Goal: Task Accomplishment & Management: Complete application form

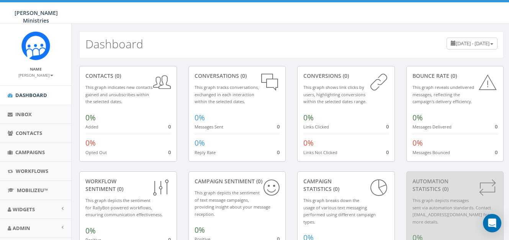
scroll to position [38, 0]
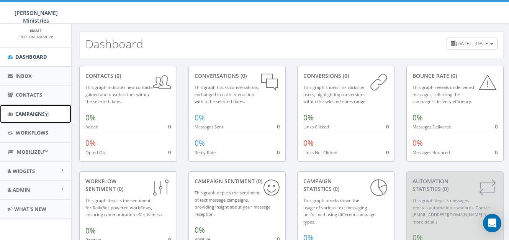
click at [29, 114] on span "Campaigns" at bounding box center [29, 113] width 29 height 7
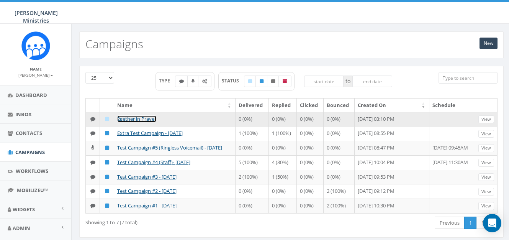
click at [139, 121] on link "2gether in Prayer" at bounding box center [136, 118] width 39 height 7
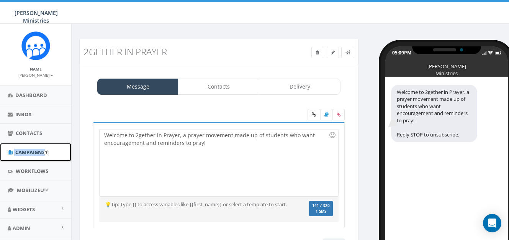
click at [31, 151] on span "Campaigns" at bounding box center [29, 151] width 29 height 7
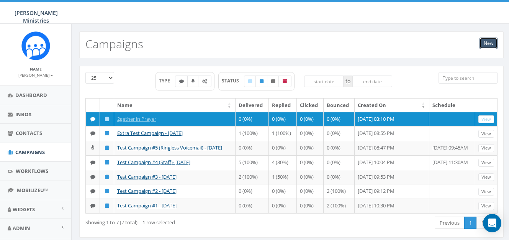
click at [486, 46] on link "New" at bounding box center [488, 43] width 18 height 11
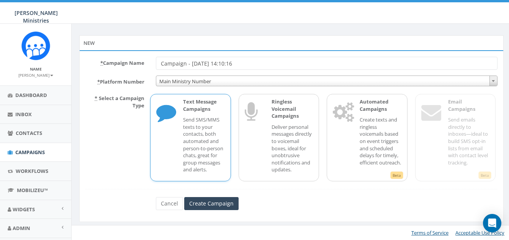
scroll to position [38, 0]
click at [223, 203] on input "Create Campaign" at bounding box center [211, 202] width 54 height 13
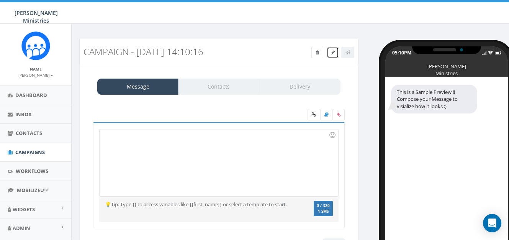
click at [331, 54] on icon at bounding box center [333, 52] width 4 height 5
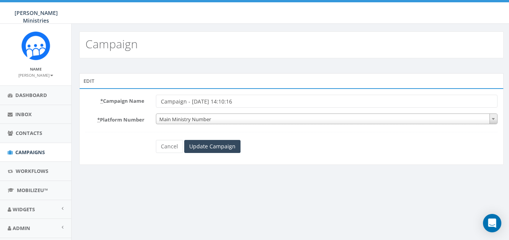
click at [145, 50] on div "Campaign" at bounding box center [291, 44] width 424 height 27
click at [144, 46] on div "Campaign" at bounding box center [291, 44] width 424 height 27
click at [180, 100] on input "Campaign - [DATE] 14:10:16" at bounding box center [326, 101] width 341 height 13
drag, startPoint x: 185, startPoint y: 101, endPoint x: 157, endPoint y: 102, distance: 28.3
click at [157, 102] on input "Campaign - [DATE] 14:10:16" at bounding box center [326, 101] width 341 height 13
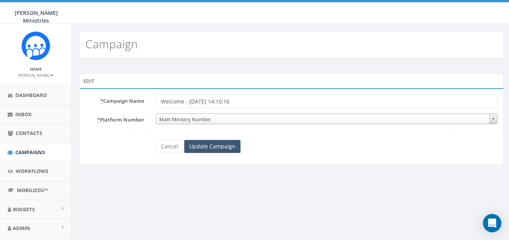
type input "Welcome - [DATE] 14:10:16"
click at [199, 145] on input "Update Campaign" at bounding box center [212, 146] width 56 height 13
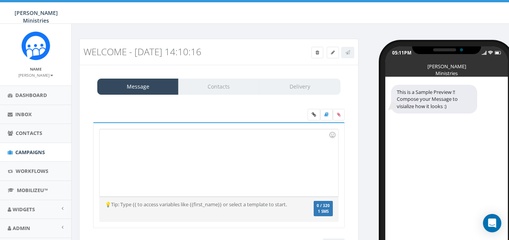
click at [142, 147] on div at bounding box center [218, 162] width 238 height 67
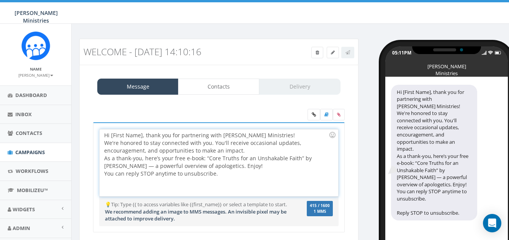
click at [113, 136] on div "Hi [First Name], thank you for partnering with Alex McFarland Ministries! We're…" at bounding box center [218, 162] width 238 height 67
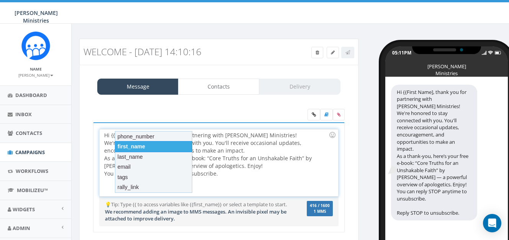
click at [129, 146] on div "first_name" at bounding box center [153, 146] width 77 height 11
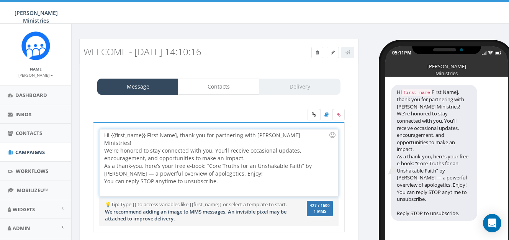
click at [175, 137] on div "Hi {{first_name}} First Name], thank you for partnering with Alex McFarland Min…" at bounding box center [218, 162] width 238 height 67
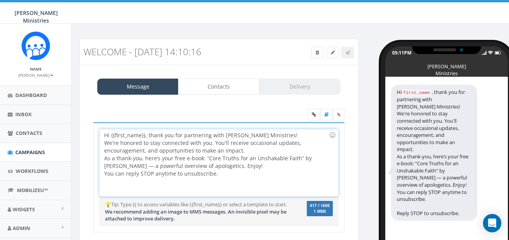
click at [247, 150] on div "Hi {{first_name}}, thank you for partnering with Alex McFarland Ministries! We'…" at bounding box center [218, 162] width 238 height 67
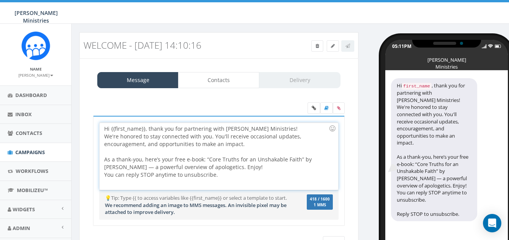
scroll to position [9, 0]
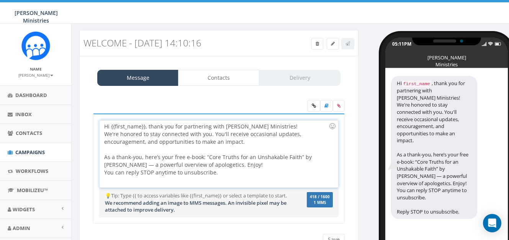
click at [243, 166] on div "As a thank-you, here’s your free e-book: “Core Truths for an Unshakable Faith” …" at bounding box center [216, 160] width 224 height 31
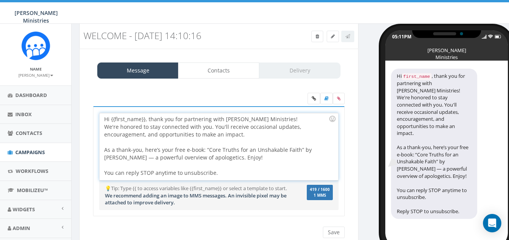
scroll to position [29, 0]
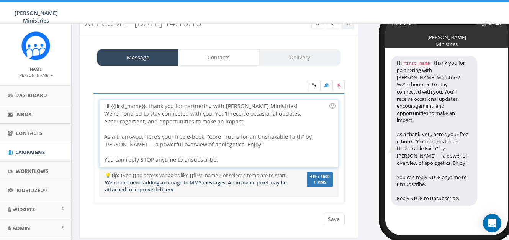
click at [219, 158] on div "You can reply STOP anytime to unsubscribe." at bounding box center [216, 155] width 224 height 15
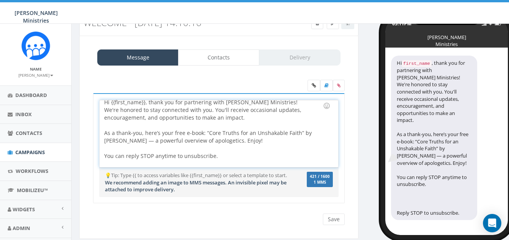
click at [233, 154] on div "Hi {{first_name}}, thank you for partnering with Alex McFarland Ministries! We'…" at bounding box center [218, 133] width 238 height 67
click at [328, 86] on icon at bounding box center [326, 85] width 4 height 5
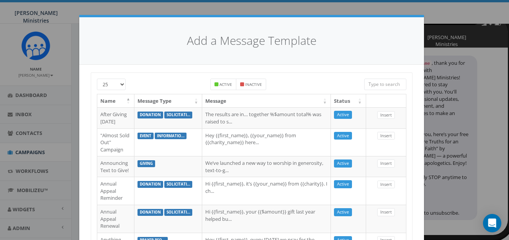
scroll to position [0, 0]
click at [158, 52] on div "Add a Message Template" at bounding box center [251, 41] width 344 height 47
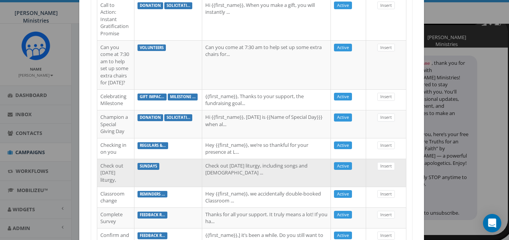
scroll to position [706, 0]
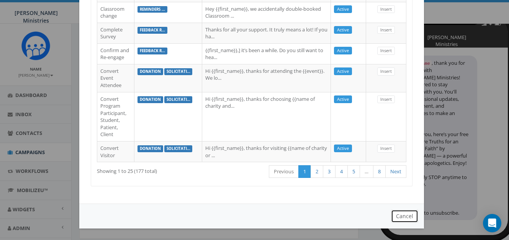
click at [400, 217] on button "Cancel" at bounding box center [404, 215] width 27 height 13
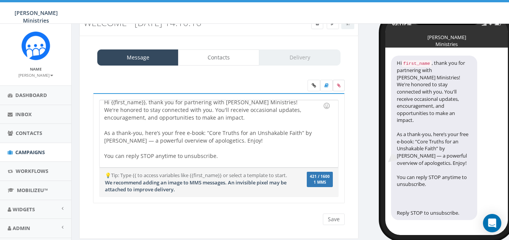
click at [340, 88] on label at bounding box center [339, 85] width 12 height 11
click at [0, 0] on input "file" at bounding box center [0, 0] width 0 height 0
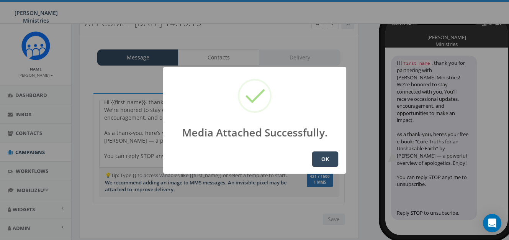
click at [330, 161] on button "OK" at bounding box center [325, 158] width 26 height 15
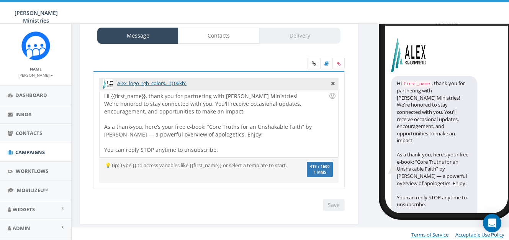
scroll to position [53, 0]
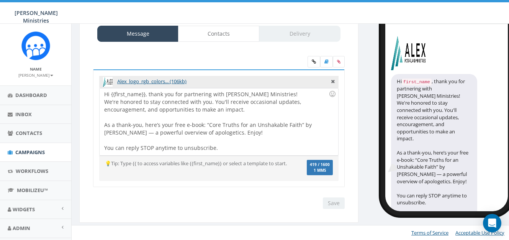
click at [280, 166] on div "💡Tip: Type {{ to access variables like {{first_name}} or select a template to s…" at bounding box center [198, 163] width 199 height 7
click at [336, 201] on div "Save Next" at bounding box center [332, 202] width 26 height 11
click at [336, 202] on div "Save Next" at bounding box center [332, 202] width 26 height 11
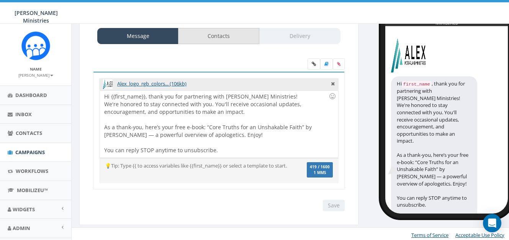
scroll to position [0, 0]
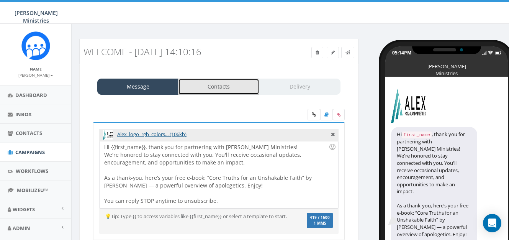
click at [221, 86] on link "Contacts" at bounding box center [218, 86] width 81 height 16
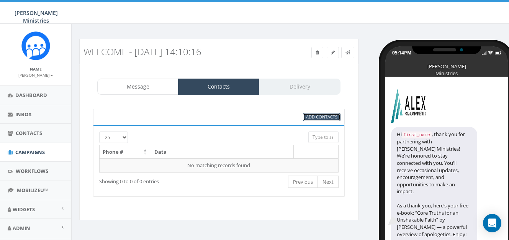
click at [315, 118] on span "Add Contacts" at bounding box center [321, 117] width 31 height 6
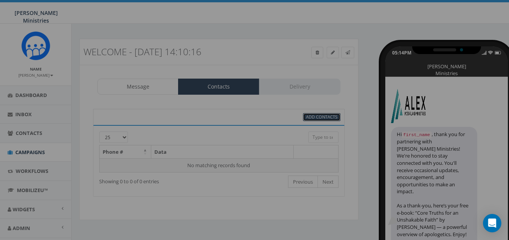
select select
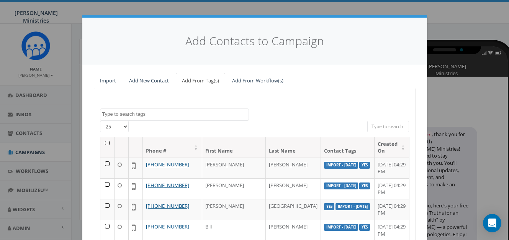
click at [149, 113] on textarea "Search" at bounding box center [175, 114] width 146 height 7
click at [150, 88] on div "Import - 04/09/2025 Import - 10/09/2025 prayer Yes 25 50 100 Phone # First Name…" at bounding box center [254, 201] width 321 height 227
click at [148, 81] on link "Add New Contact" at bounding box center [149, 81] width 52 height 16
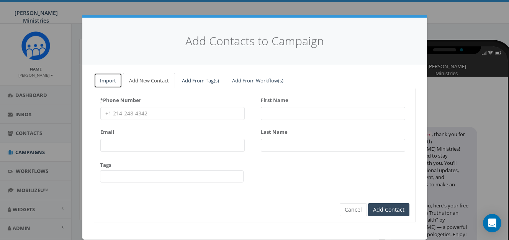
click at [105, 80] on link "Import" at bounding box center [108, 81] width 28 height 16
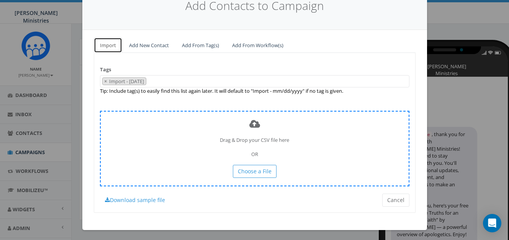
scroll to position [37, 0]
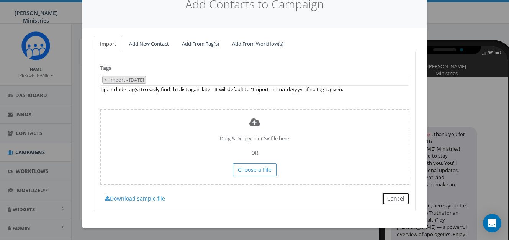
click at [390, 202] on button "Cancel" at bounding box center [395, 198] width 27 height 13
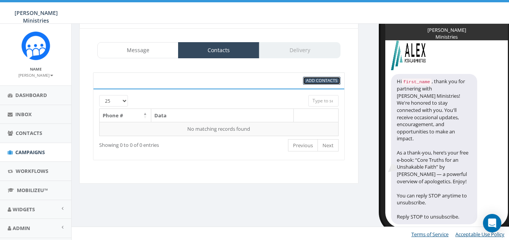
scroll to position [38, 0]
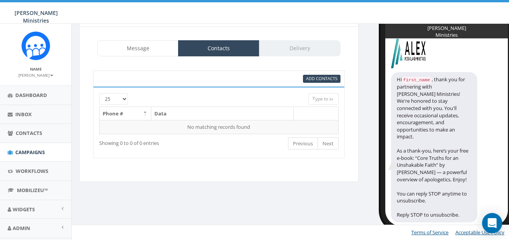
click at [494, 222] on icon "Open Intercom Messenger" at bounding box center [491, 223] width 9 height 10
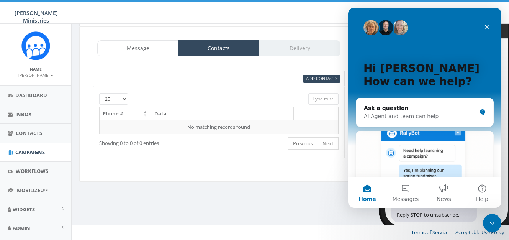
scroll to position [0, 0]
click at [488, 28] on icon "Close" at bounding box center [486, 27] width 4 height 4
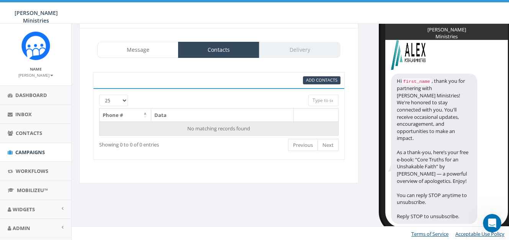
scroll to position [37, 0]
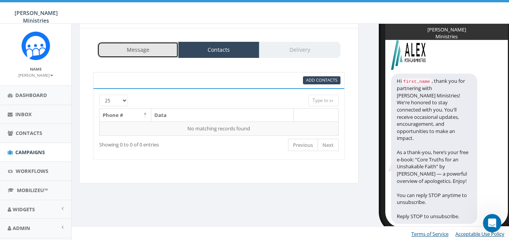
click at [156, 51] on link "Message" at bounding box center [137, 50] width 81 height 16
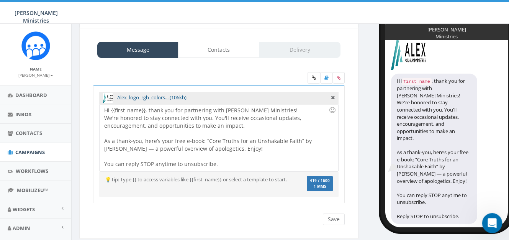
click at [493, 226] on div "Open Intercom Messenger" at bounding box center [490, 221] width 25 height 25
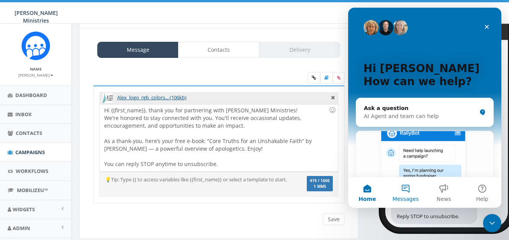
click at [406, 188] on button "Messages" at bounding box center [405, 192] width 38 height 31
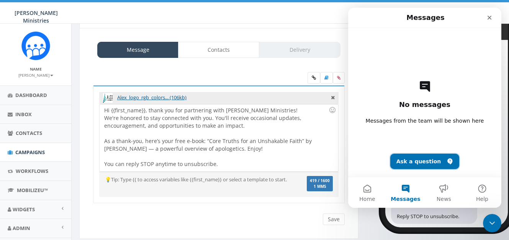
click at [417, 166] on button "Ask a question" at bounding box center [424, 160] width 69 height 15
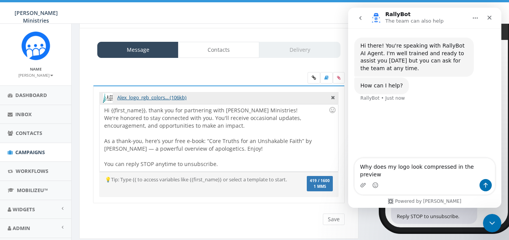
type textarea "Why does my logo look compressed in the preview?"
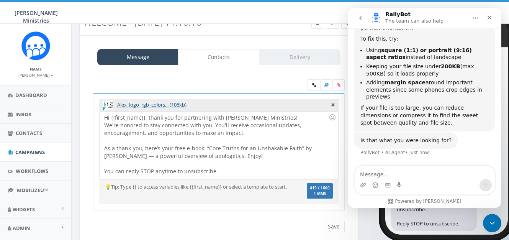
scroll to position [0, 0]
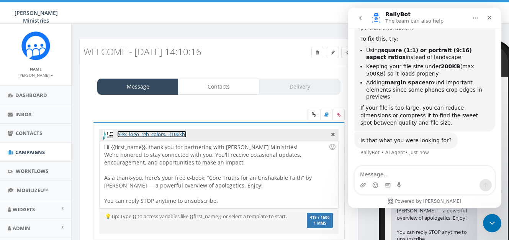
click at [183, 135] on link "Alex_logo_rgb_colors... (106kb)" at bounding box center [151, 133] width 69 height 7
click at [291, 153] on div "Hi {{first_name}}, thank you for partnering with Alex McFarland Ministries! We'…" at bounding box center [218, 174] width 238 height 67
click at [332, 134] on icon at bounding box center [333, 133] width 4 height 7
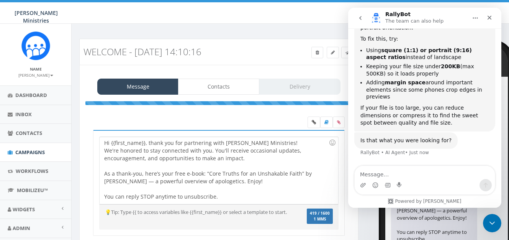
click at [332, 134] on body "Alex McFarland Ministries Alex McFarland Ministries Profile Sign Out 0.00 % of …" at bounding box center [254, 120] width 509 height 240
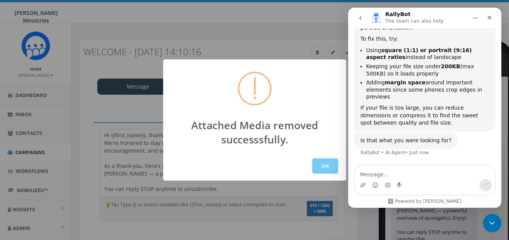
click at [326, 166] on button "OK" at bounding box center [325, 165] width 26 height 15
click at [326, 166] on div "Hi {{first_name}}, thank you for partnering with Alex McFarland Ministries! We'…" at bounding box center [218, 162] width 238 height 67
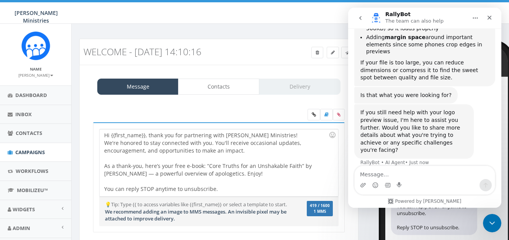
scroll to position [188, 0]
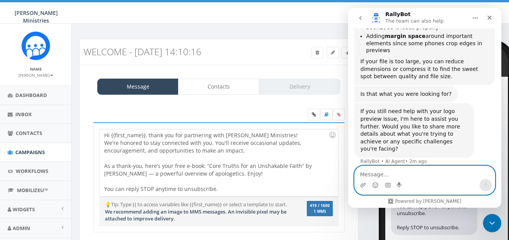
click at [378, 171] on textarea "Message…" at bounding box center [424, 172] width 140 height 13
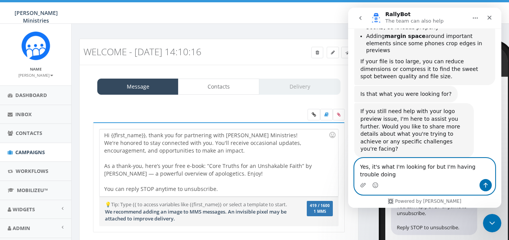
scroll to position [195, 0]
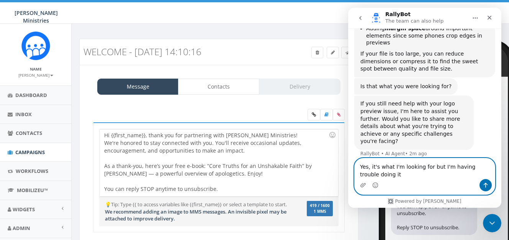
type textarea "Yes, it's what I'm looking for but I'm having trouble doing it"
click at [483, 187] on icon "Send a message…" at bounding box center [485, 185] width 6 height 6
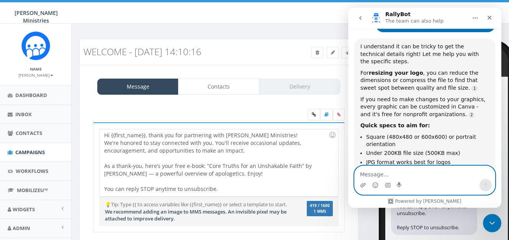
scroll to position [343, 0]
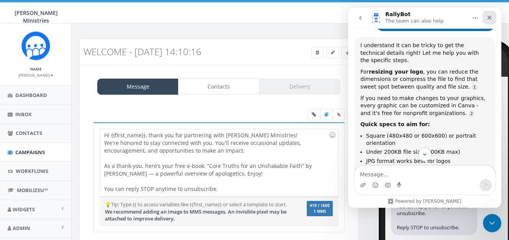
click at [489, 15] on icon "Close" at bounding box center [489, 18] width 6 height 6
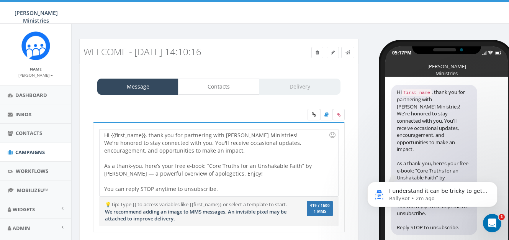
scroll to position [348, 0]
click at [339, 114] on icon at bounding box center [338, 114] width 3 height 5
click at [0, 0] on input "file" at bounding box center [0, 0] width 0 height 0
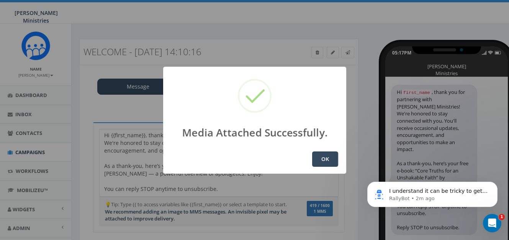
click at [323, 157] on button "OK" at bounding box center [325, 158] width 26 height 15
